Goal: Information Seeking & Learning: Learn about a topic

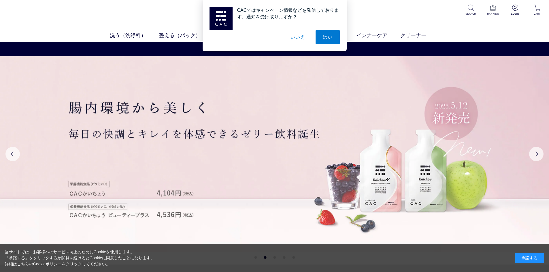
click at [292, 36] on button "いいえ" at bounding box center [297, 37] width 29 height 14
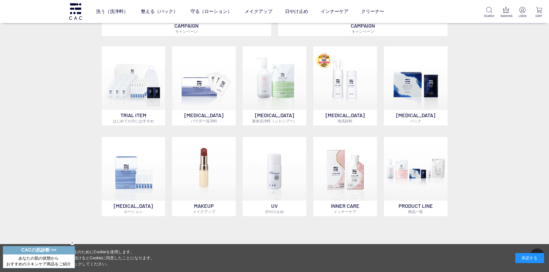
scroll to position [432, 0]
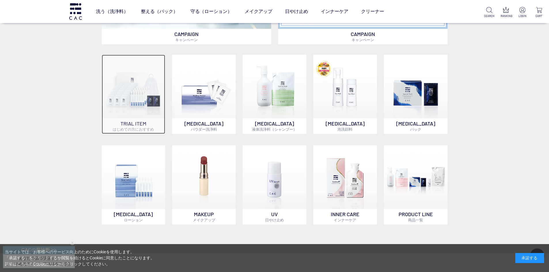
click at [131, 99] on img at bounding box center [134, 87] width 64 height 64
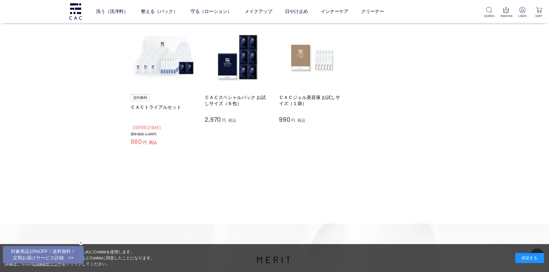
scroll to position [86, 0]
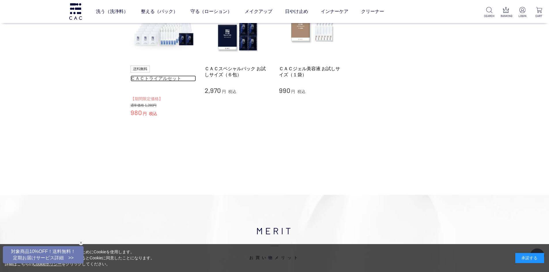
click at [152, 76] on link "ＣＡＣトライアルセット" at bounding box center [164, 78] width 66 height 6
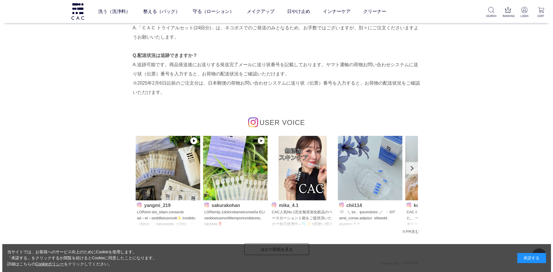
scroll to position [1671, 0]
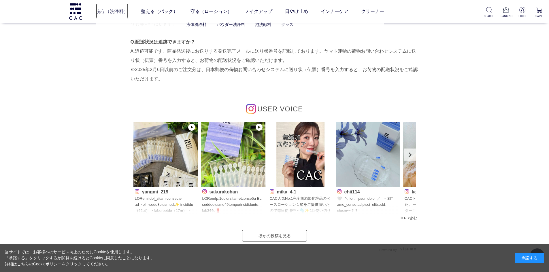
click at [114, 13] on link "洗う（洗浄料）" at bounding box center [112, 11] width 32 height 16
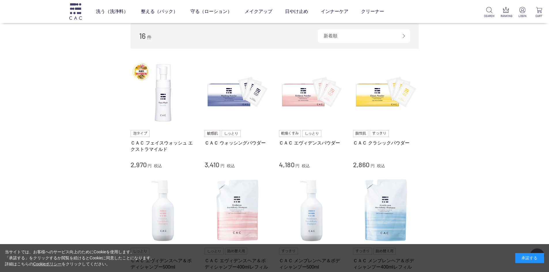
scroll to position [58, 0]
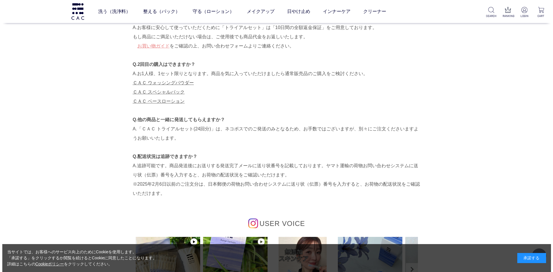
scroll to position [1556, 0]
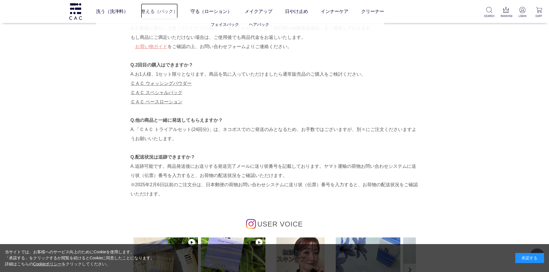
click at [154, 10] on link "整える（パック）" at bounding box center [159, 11] width 37 height 16
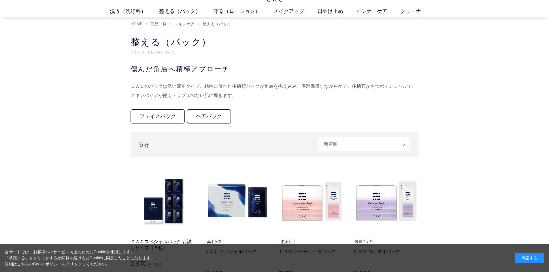
scroll to position [58, 0]
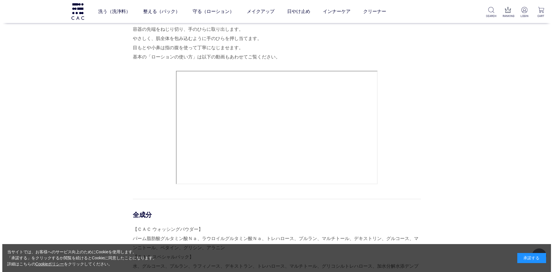
scroll to position [1009, 0]
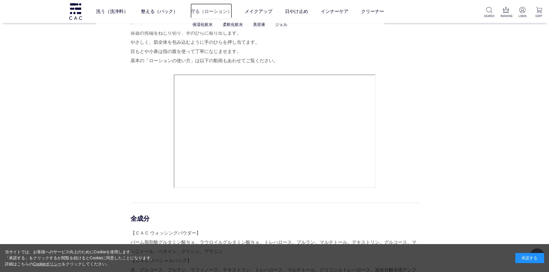
click at [209, 11] on link "守る（ローション）" at bounding box center [210, 11] width 41 height 16
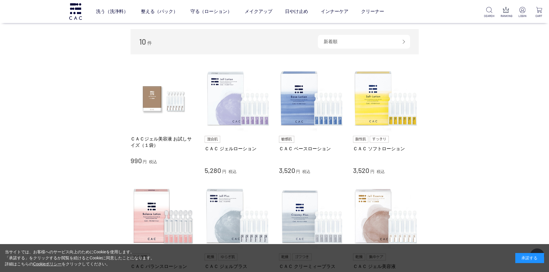
scroll to position [86, 0]
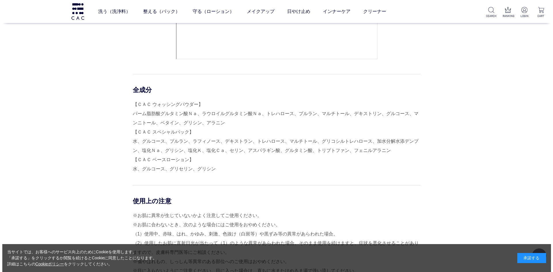
scroll to position [1181, 0]
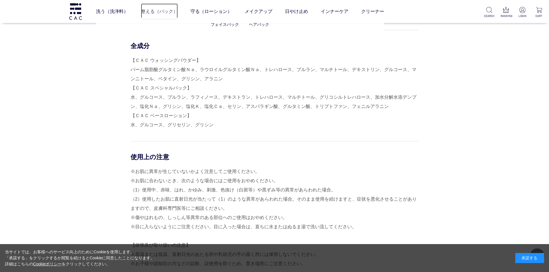
click at [162, 9] on link "整える（パック）" at bounding box center [159, 11] width 37 height 16
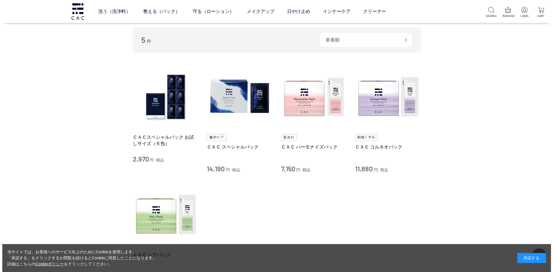
scroll to position [86, 0]
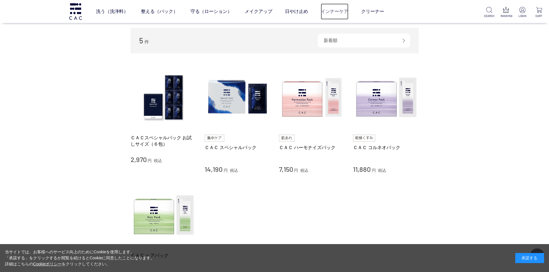
click at [338, 9] on link "インナーケア" at bounding box center [335, 11] width 28 height 16
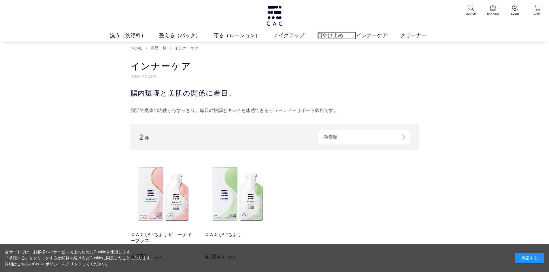
click at [342, 34] on link "日やけ止め" at bounding box center [336, 36] width 39 height 8
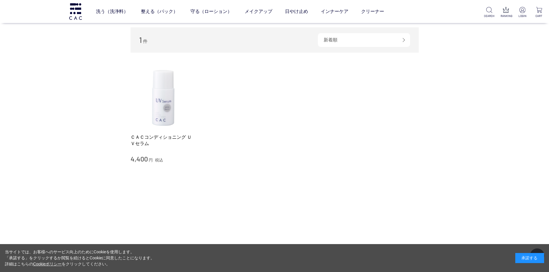
scroll to position [58, 0]
